Goal: Task Accomplishment & Management: Manage account settings

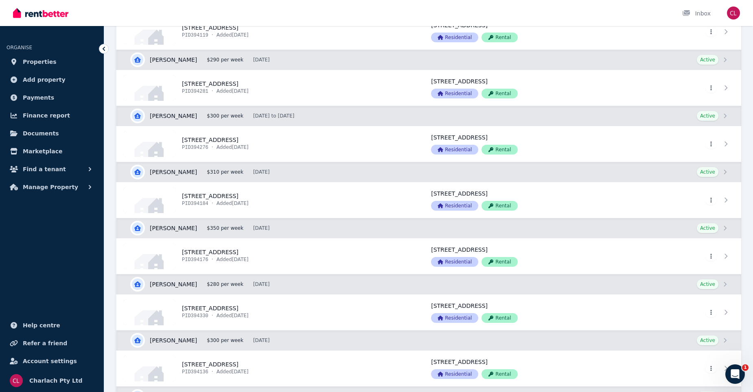
scroll to position [1669, 0]
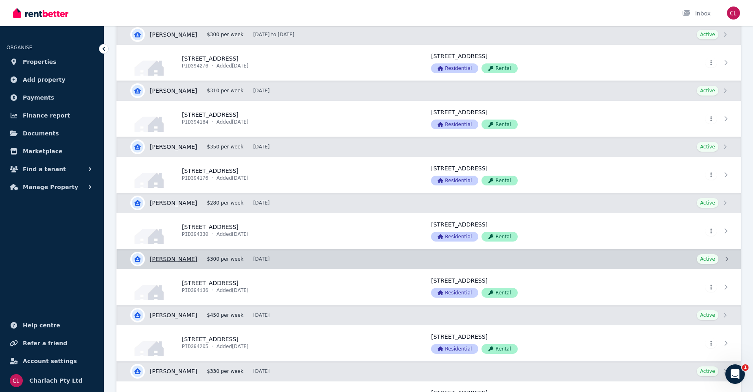
click at [180, 261] on link "View details for Shellina Bergquist" at bounding box center [429, 260] width 624 height 20
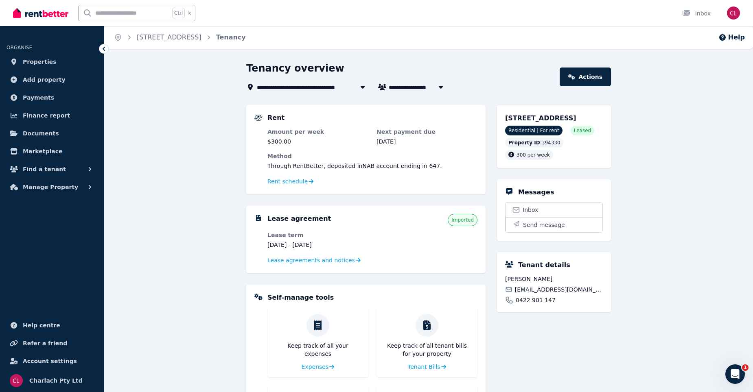
click at [424, 88] on span "[PERSON_NAME]" at bounding box center [420, 87] width 62 height 10
type input "**********"
click at [159, 39] on link "[STREET_ADDRESS]" at bounding box center [169, 37] width 65 height 8
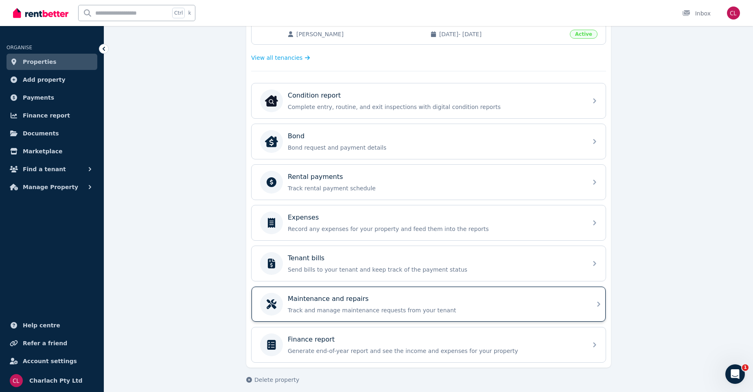
scroll to position [221, 0]
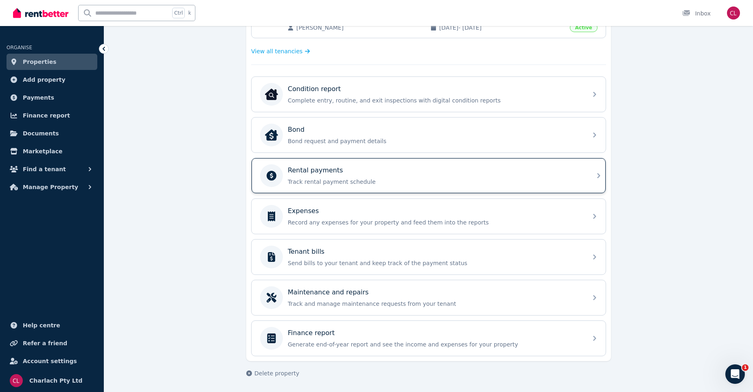
click at [333, 173] on p "Rental payments" at bounding box center [315, 171] width 55 height 10
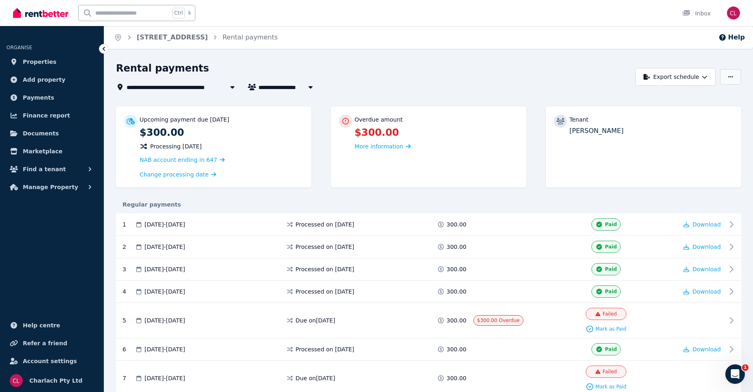
click at [727, 75] on button "button" at bounding box center [730, 76] width 21 height 15
click at [175, 39] on link "[STREET_ADDRESS]" at bounding box center [172, 37] width 71 height 8
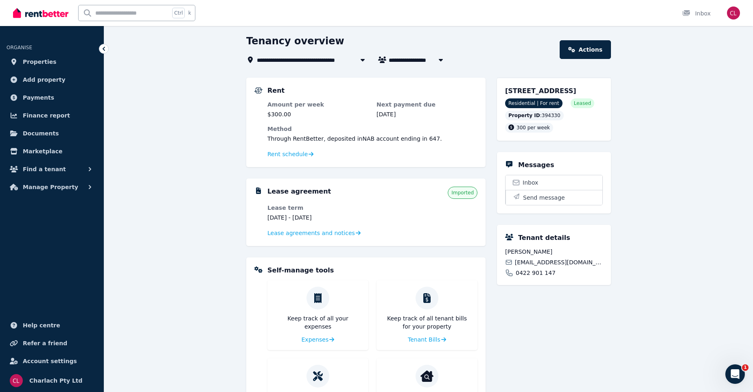
scroll to position [81, 0]
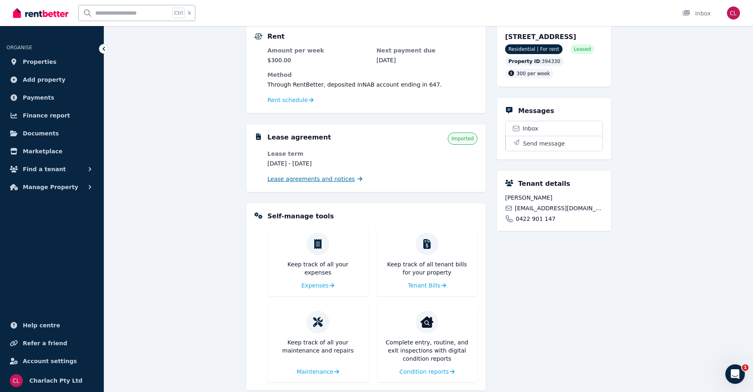
click at [309, 180] on span "Lease agreements and notices" at bounding box center [311, 179] width 88 height 8
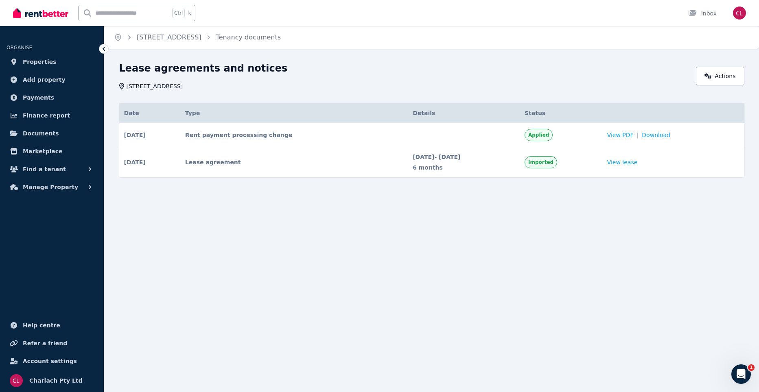
click at [104, 45] on icon at bounding box center [104, 49] width 8 height 8
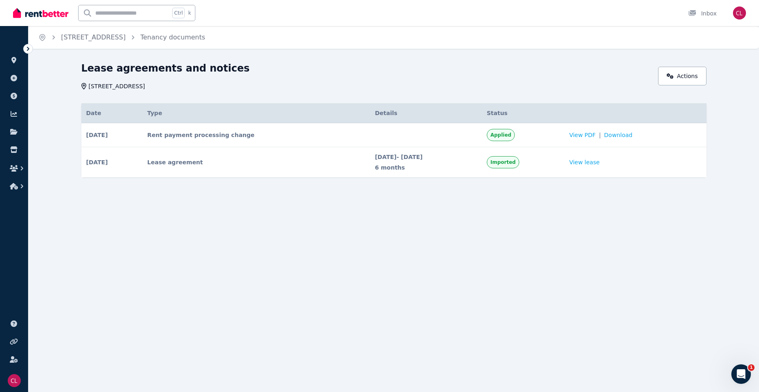
click at [137, 35] on icon "Breadcrumb" at bounding box center [133, 37] width 8 height 8
click at [126, 35] on link "[STREET_ADDRESS]" at bounding box center [93, 37] width 65 height 8
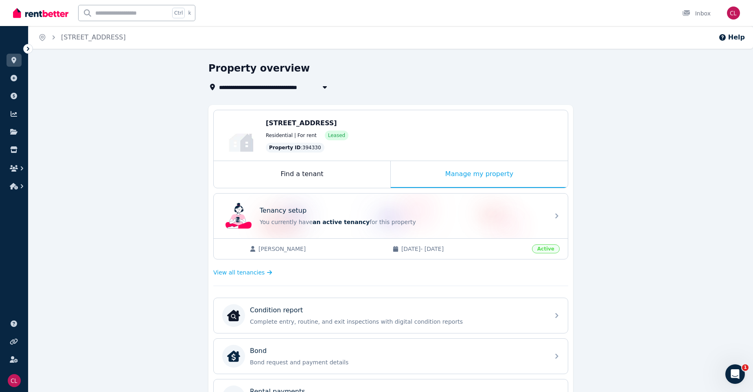
click at [54, 40] on icon "Breadcrumb" at bounding box center [54, 37] width 8 height 8
click at [53, 36] on icon "Breadcrumb" at bounding box center [54, 37] width 8 height 8
click at [107, 13] on input "text" at bounding box center [124, 12] width 91 height 15
type input "**"
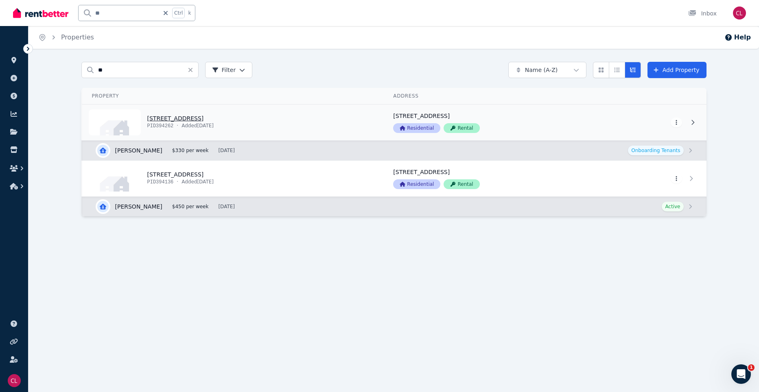
click at [180, 125] on link "View property details" at bounding box center [233, 123] width 302 height 36
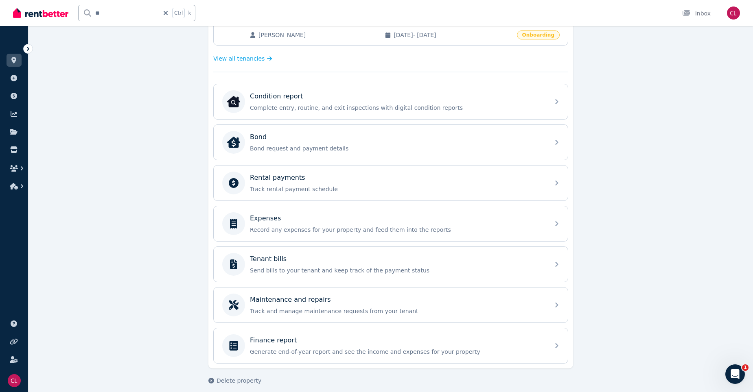
scroll to position [211, 0]
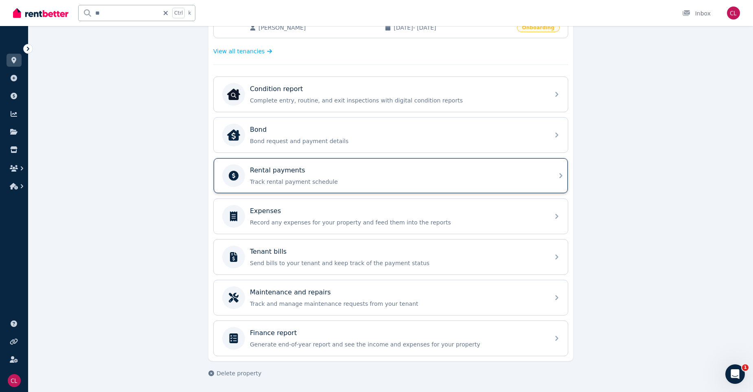
click at [482, 176] on div "Rental payments Track rental payment schedule" at bounding box center [397, 176] width 295 height 20
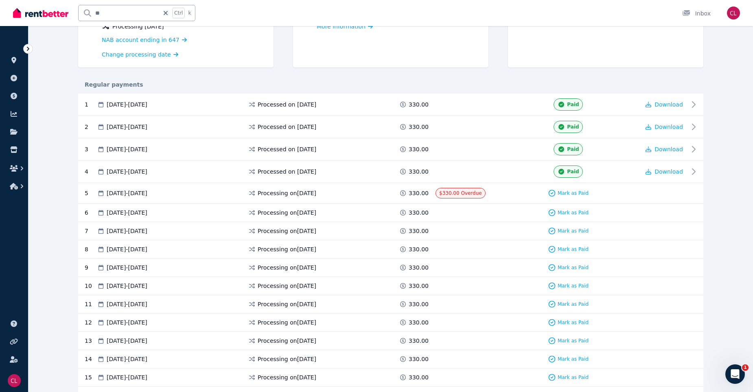
scroll to position [122, 0]
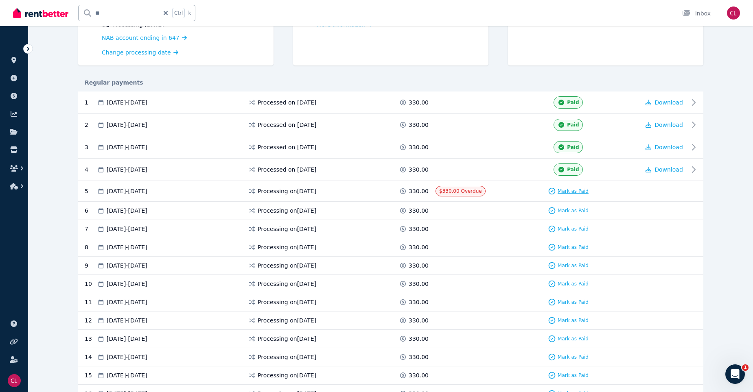
click at [568, 192] on span "Mark as Paid" at bounding box center [573, 191] width 31 height 7
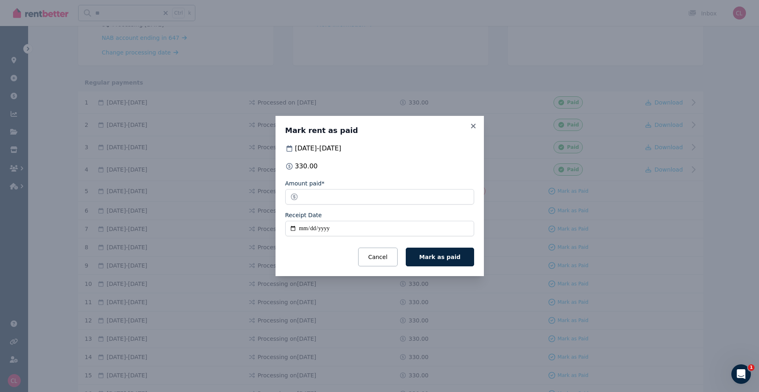
click at [306, 229] on input "Receipt Date" at bounding box center [379, 228] width 189 height 15
type input "**********"
click at [450, 257] on span "Mark as paid" at bounding box center [439, 257] width 41 height 7
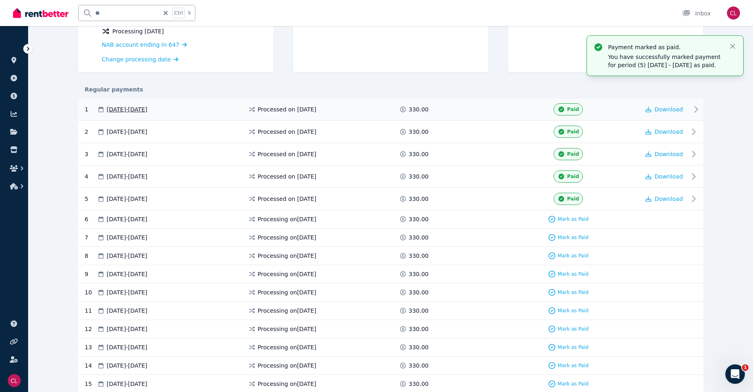
scroll to position [0, 0]
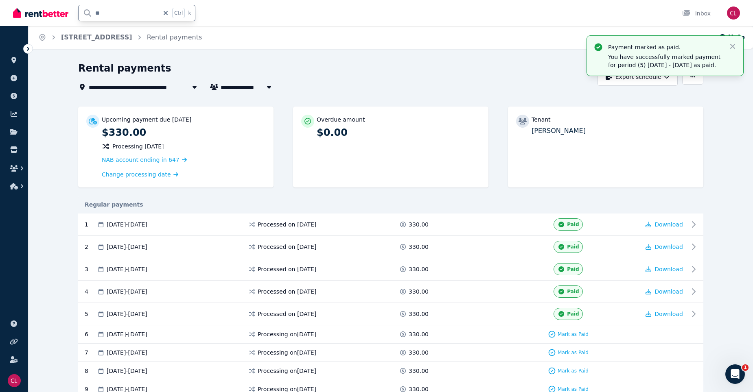
click at [109, 11] on input "**" at bounding box center [119, 12] width 81 height 15
type input "*"
type input "**"
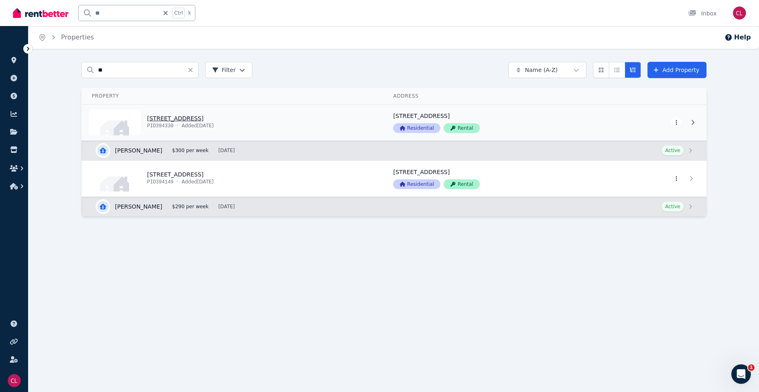
click at [193, 118] on link "View property details" at bounding box center [233, 123] width 302 height 36
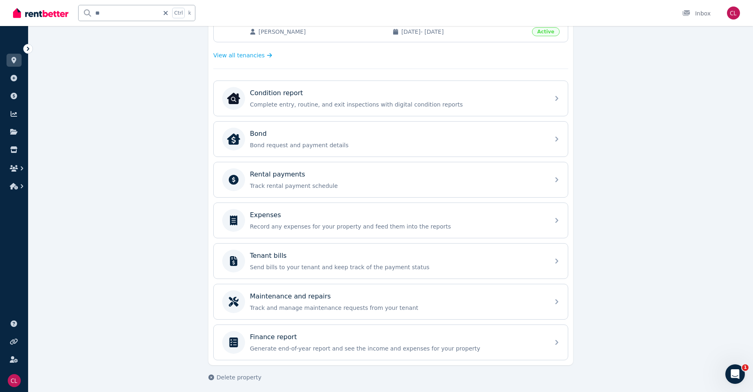
scroll to position [221, 0]
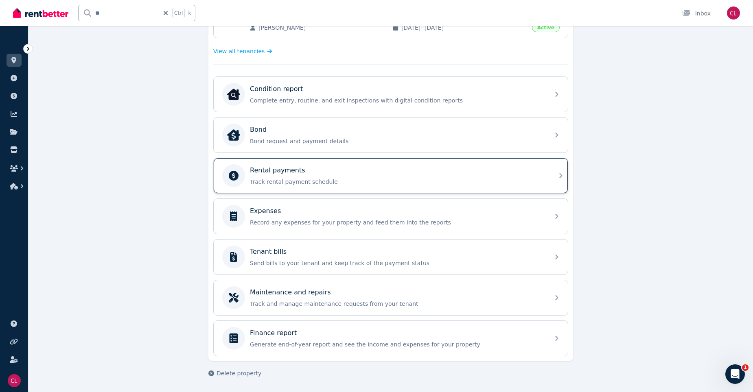
click at [321, 173] on div "Rental payments" at bounding box center [397, 171] width 295 height 10
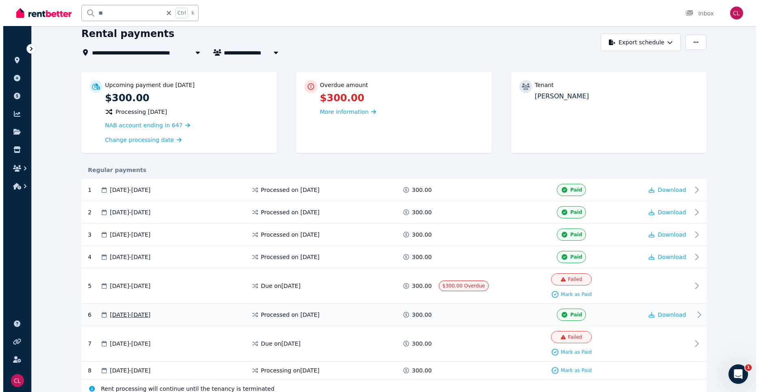
scroll to position [69, 0]
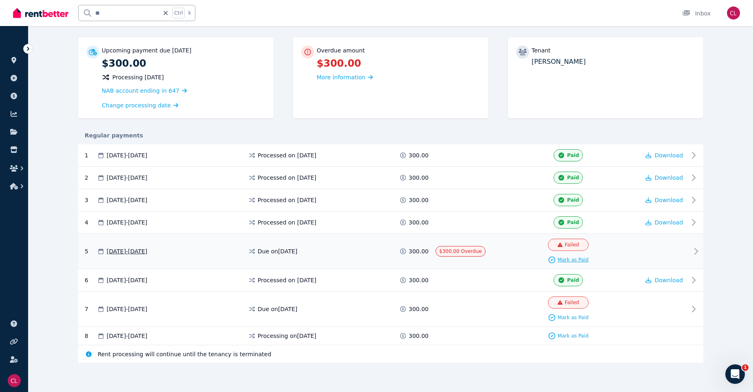
click at [574, 257] on span "Mark as Paid" at bounding box center [573, 260] width 31 height 7
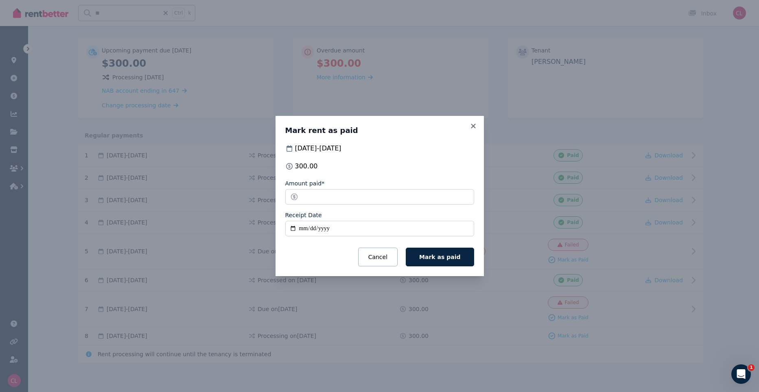
click at [302, 229] on input "Receipt Date" at bounding box center [379, 228] width 189 height 15
type input "**********"
click at [447, 258] on span "Mark as paid" at bounding box center [439, 257] width 41 height 7
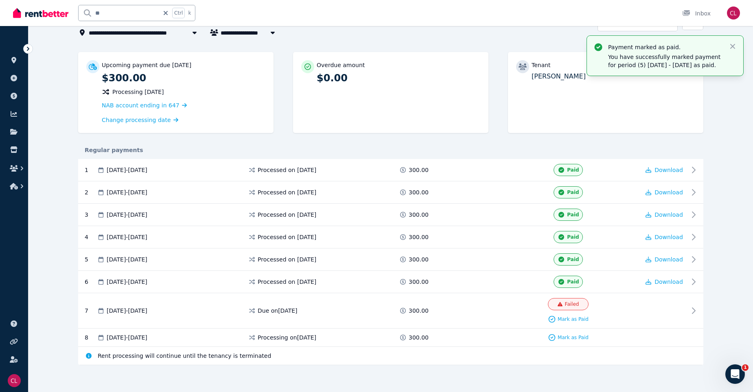
scroll to position [56, 0]
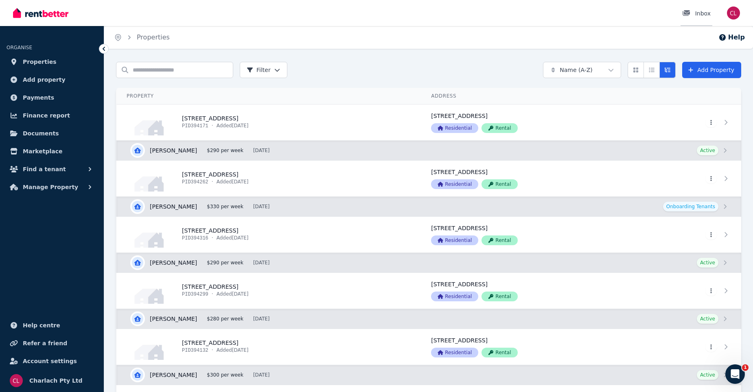
click at [703, 14] on div "Inbox" at bounding box center [696, 13] width 28 height 8
